Goal: Task Accomplishment & Management: Use online tool/utility

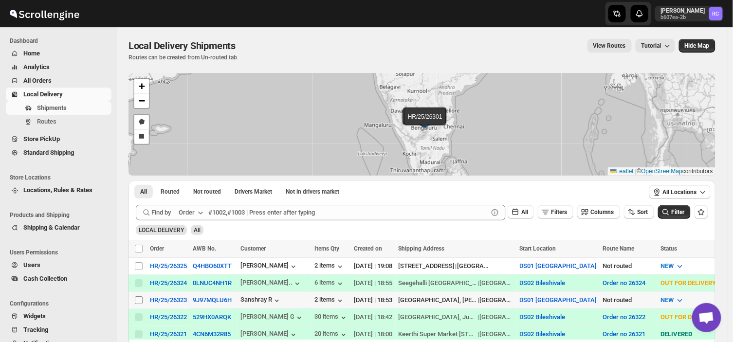
click at [140, 303] on input "Select shipment" at bounding box center [139, 300] width 8 height 8
checkbox input "true"
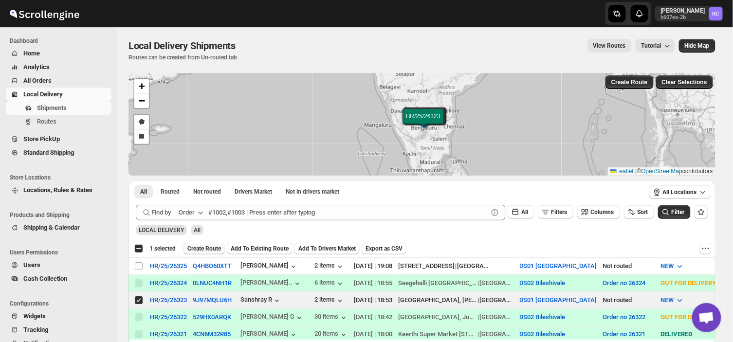
click at [205, 251] on span "Create Route" at bounding box center [204, 249] width 34 height 8
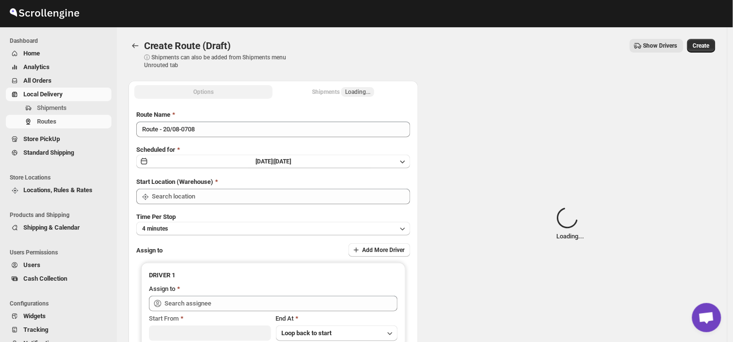
type input "DS01 [GEOGRAPHIC_DATA]"
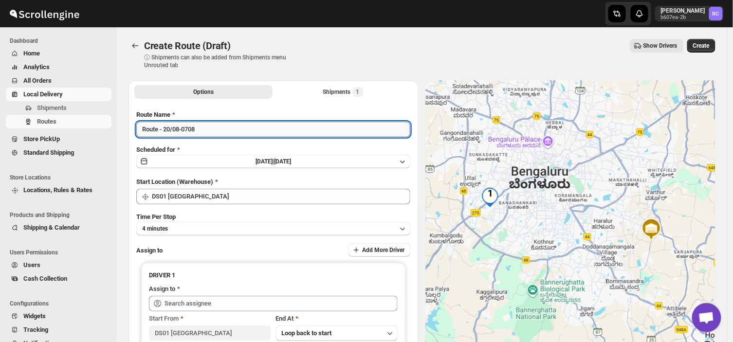
click at [201, 133] on input "Route - 20/08-0708" at bounding box center [273, 130] width 274 height 16
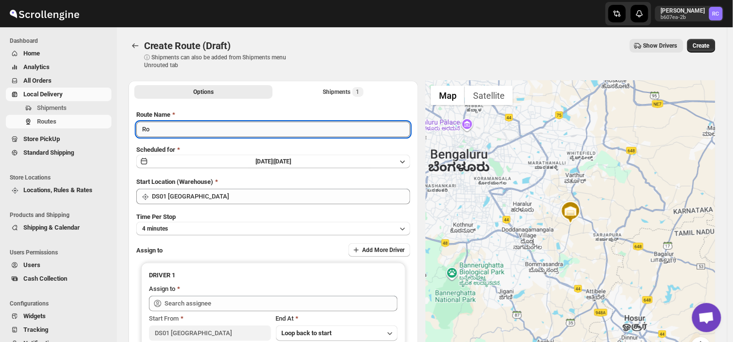
type input "R"
type input "Order no 26323"
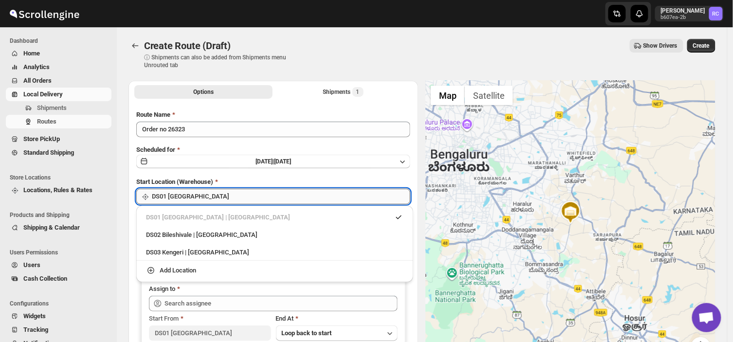
click at [205, 196] on input "DS01 [GEOGRAPHIC_DATA]" at bounding box center [281, 197] width 259 height 16
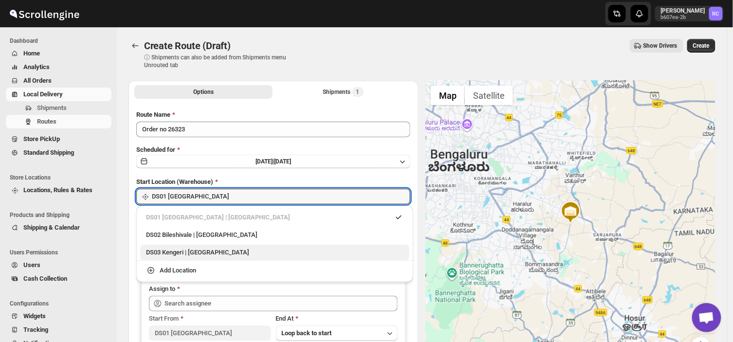
click at [201, 253] on div "DS03 Kengeri | [GEOGRAPHIC_DATA]" at bounding box center [275, 253] width 258 height 10
type input "DS03 Kengeri"
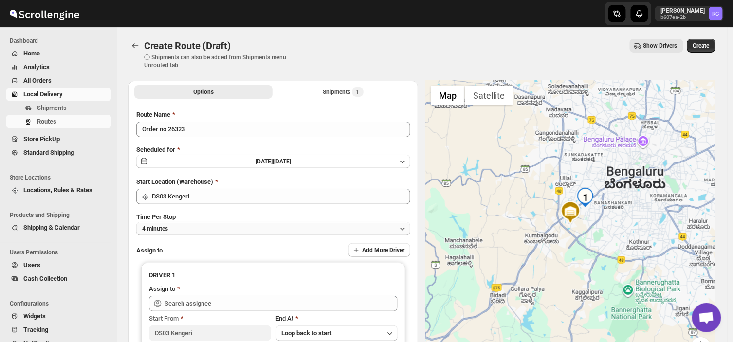
click at [183, 225] on button "4 minutes" at bounding box center [273, 229] width 274 height 14
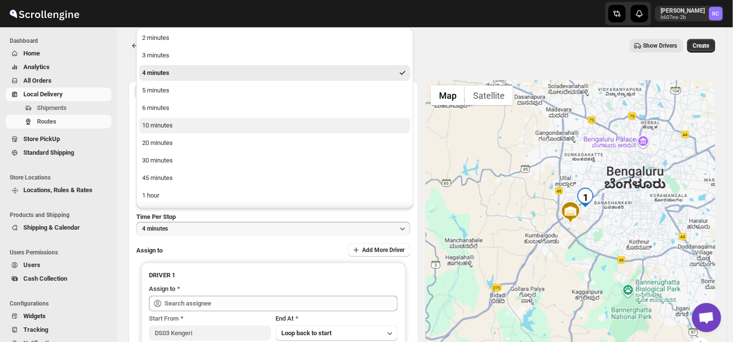
click at [161, 119] on button "10 minutes" at bounding box center [274, 126] width 271 height 16
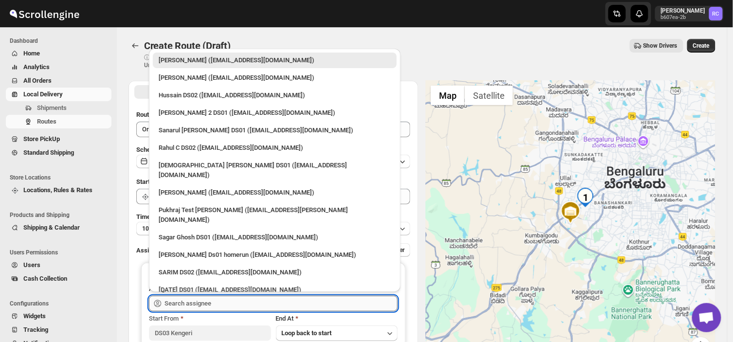
click at [212, 307] on input "text" at bounding box center [281, 304] width 233 height 16
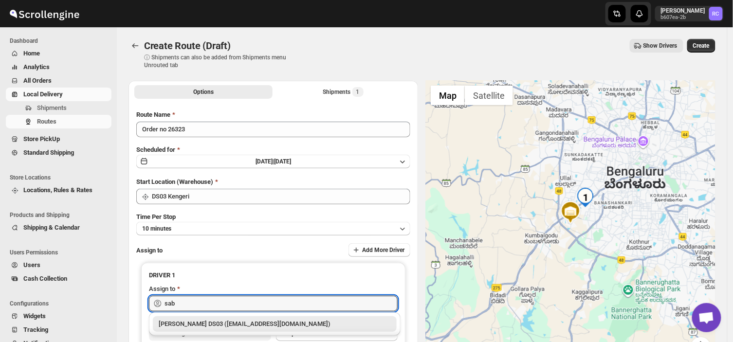
click at [190, 324] on div "[PERSON_NAME] DS03 ([EMAIL_ADDRESS][DOMAIN_NAME])" at bounding box center [275, 324] width 232 height 10
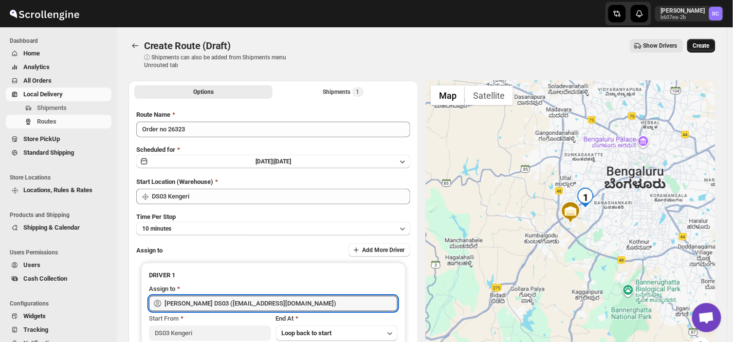
type input "[PERSON_NAME] DS03 ([EMAIL_ADDRESS][DOMAIN_NAME])"
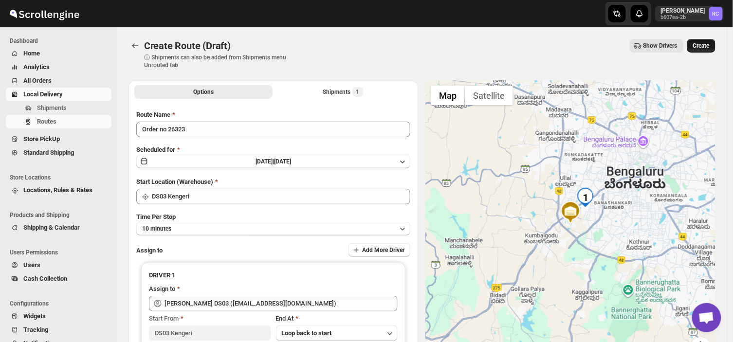
click at [710, 45] on span "Create" at bounding box center [701, 46] width 17 height 8
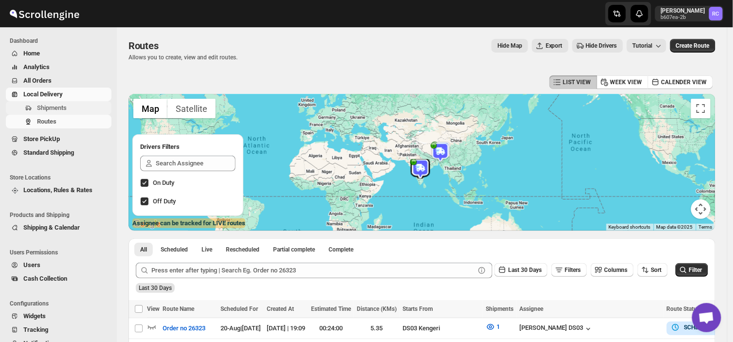
click at [73, 107] on span "Shipments" at bounding box center [73, 108] width 73 height 10
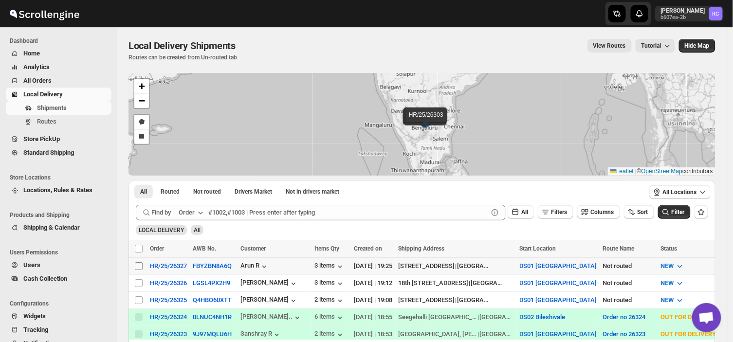
click at [138, 264] on input "Select shipment" at bounding box center [139, 266] width 8 height 8
checkbox input "true"
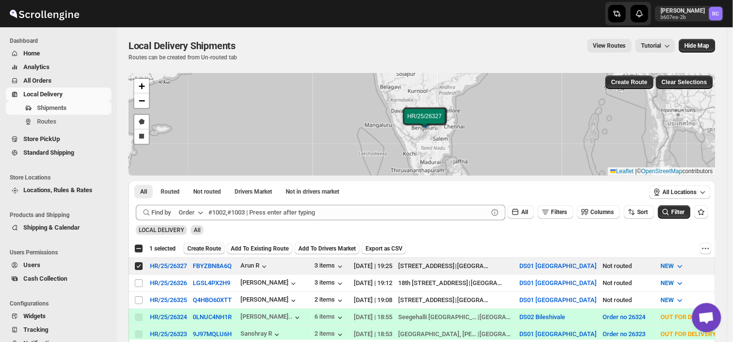
click at [203, 247] on span "Create Route" at bounding box center [204, 249] width 34 height 8
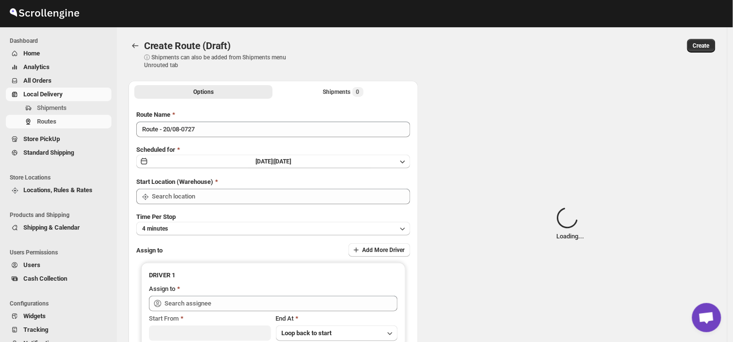
type input "DS01 [GEOGRAPHIC_DATA]"
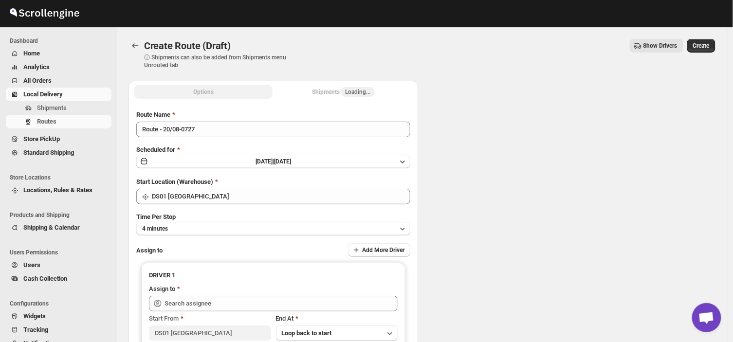
type input "DS01 [GEOGRAPHIC_DATA]"
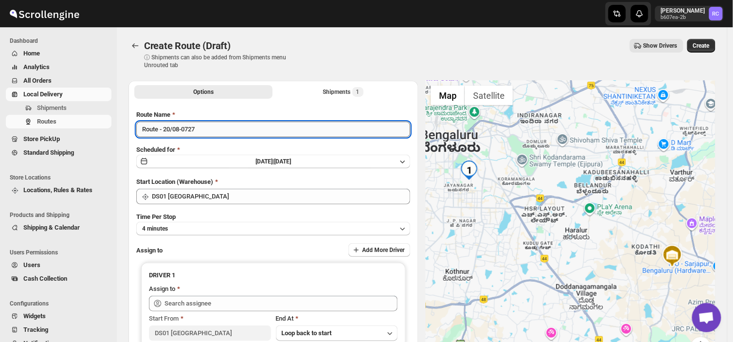
click at [202, 127] on input "Route - 20/08-0727" at bounding box center [273, 130] width 274 height 16
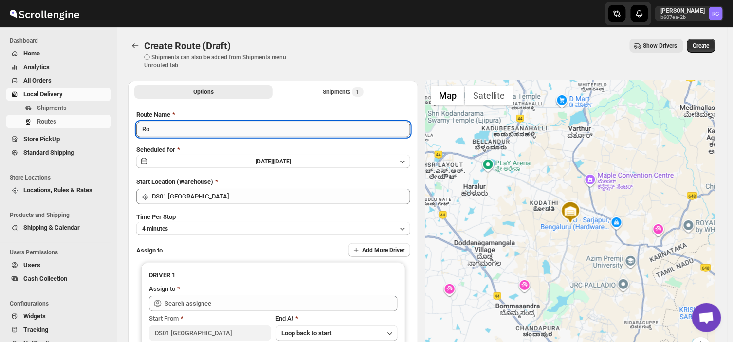
type input "R"
type input "Order no 26327"
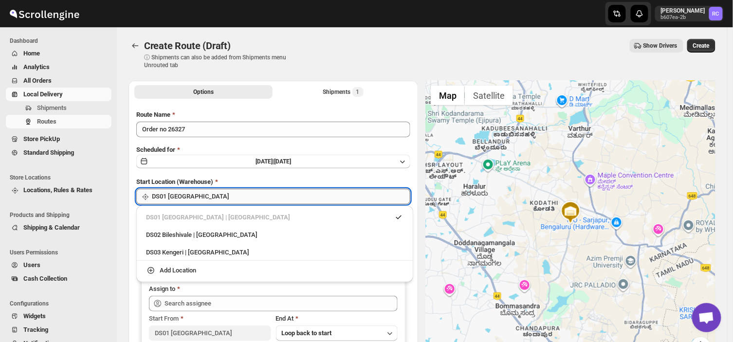
click at [212, 192] on input "DS01 [GEOGRAPHIC_DATA]" at bounding box center [281, 197] width 259 height 16
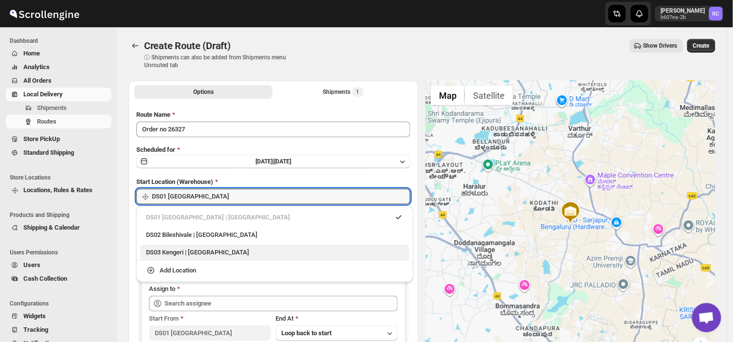
click at [166, 253] on div "DS03 Kengeri | [GEOGRAPHIC_DATA]" at bounding box center [275, 253] width 258 height 10
type input "DS03 Kengeri"
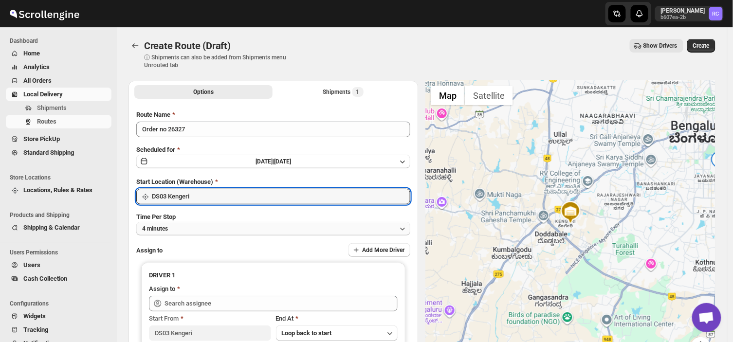
click at [177, 223] on button "4 minutes" at bounding box center [273, 229] width 274 height 14
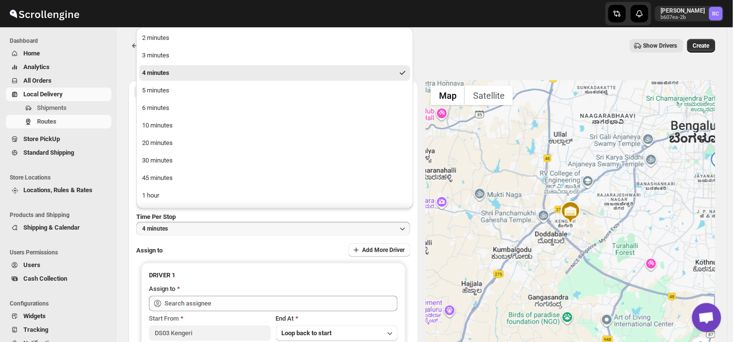
click at [177, 223] on button "4 minutes" at bounding box center [273, 229] width 274 height 14
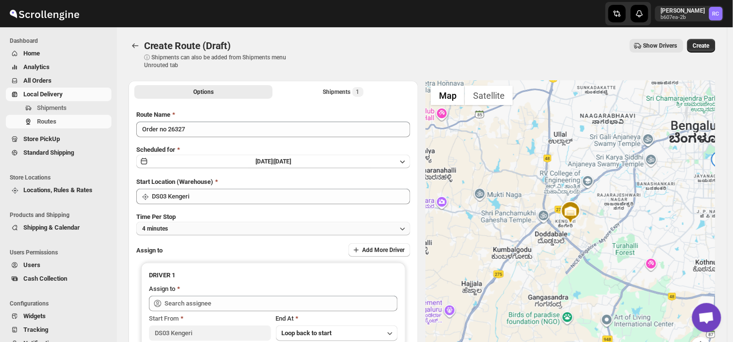
click at [191, 224] on button "4 minutes" at bounding box center [273, 229] width 274 height 14
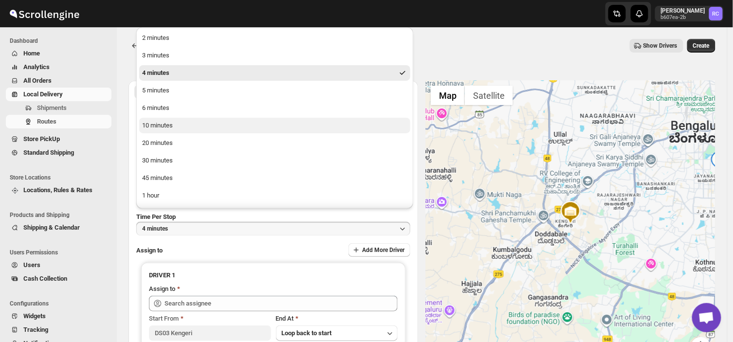
click at [165, 125] on div "10 minutes" at bounding box center [157, 126] width 31 height 10
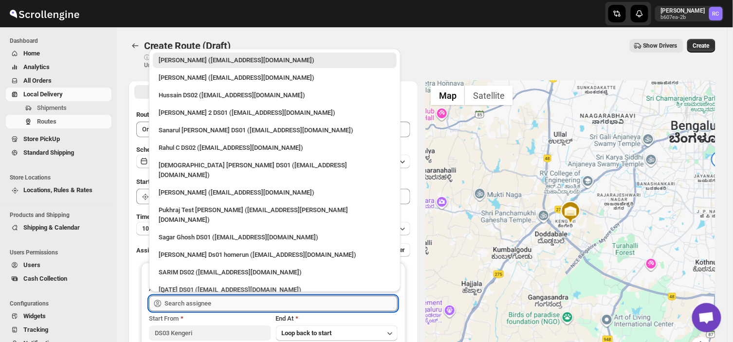
click at [243, 304] on input "text" at bounding box center [281, 304] width 233 height 16
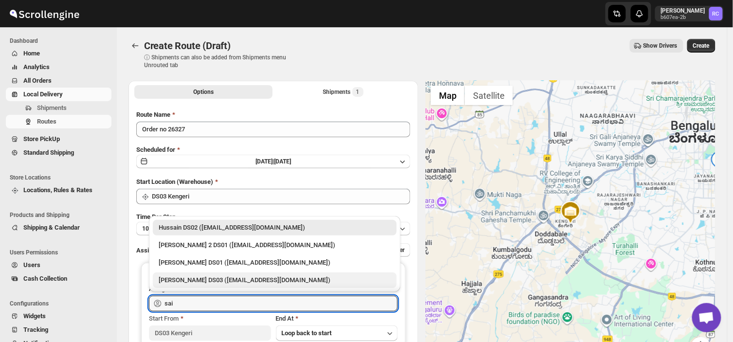
click at [191, 277] on div "[PERSON_NAME] DS03 ([EMAIL_ADDRESS][DOMAIN_NAME])" at bounding box center [275, 281] width 232 height 10
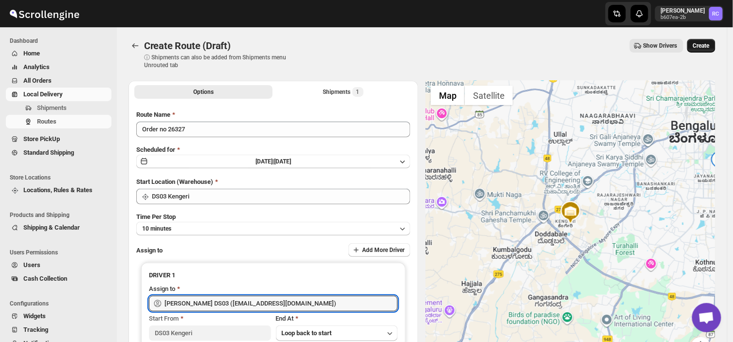
type input "[PERSON_NAME] DS03 ([EMAIL_ADDRESS][DOMAIN_NAME])"
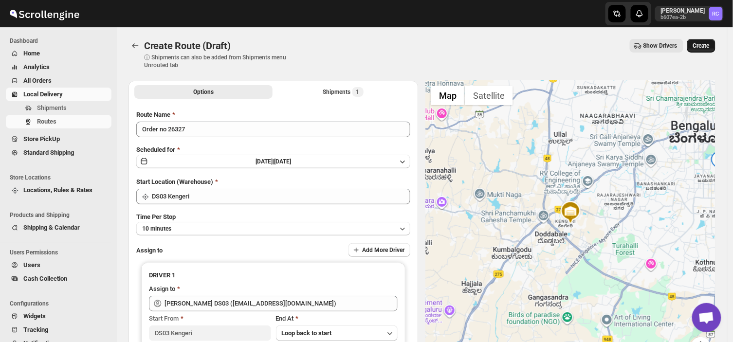
click at [700, 42] on span "Create" at bounding box center [701, 46] width 17 height 8
